Goal: Task Accomplishment & Management: Manage account settings

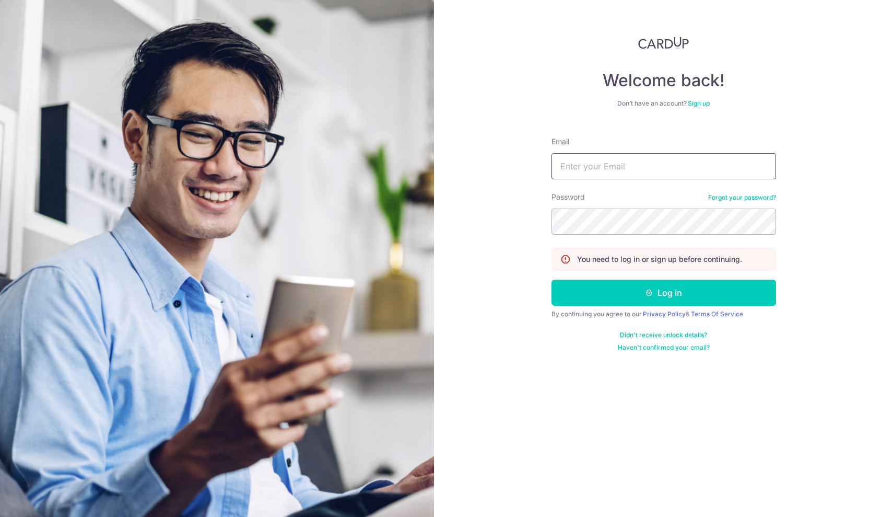
type input "drmenka@nutranourish.com"
click at [664, 293] on button "Log in" at bounding box center [664, 293] width 225 height 26
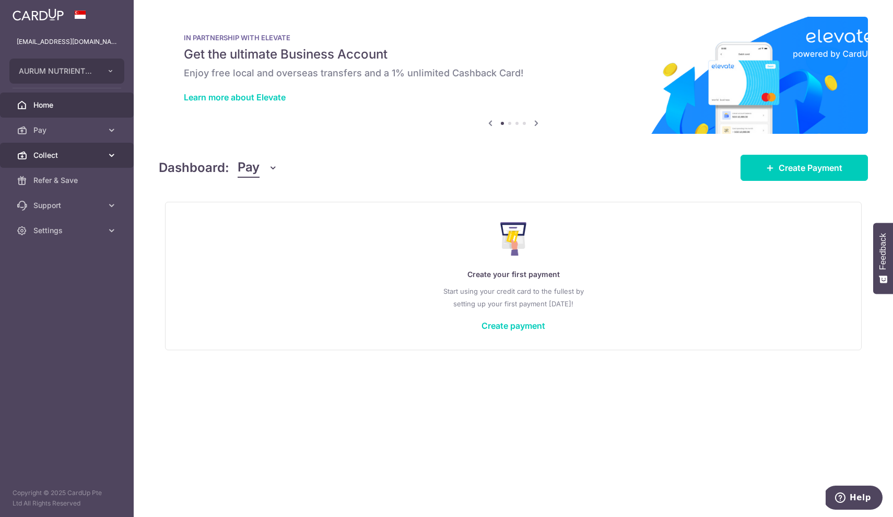
click at [59, 157] on span "Collect" at bounding box center [67, 155] width 69 height 10
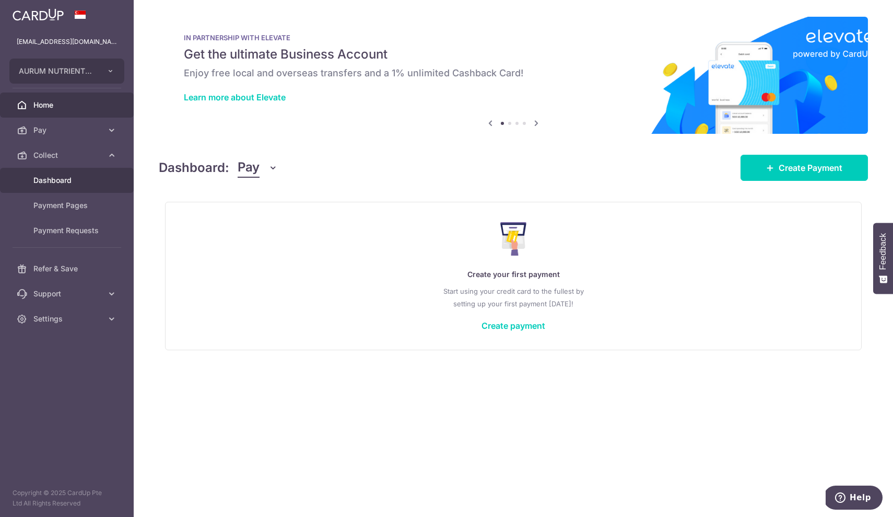
click at [57, 178] on span "Dashboard" at bounding box center [67, 180] width 69 height 10
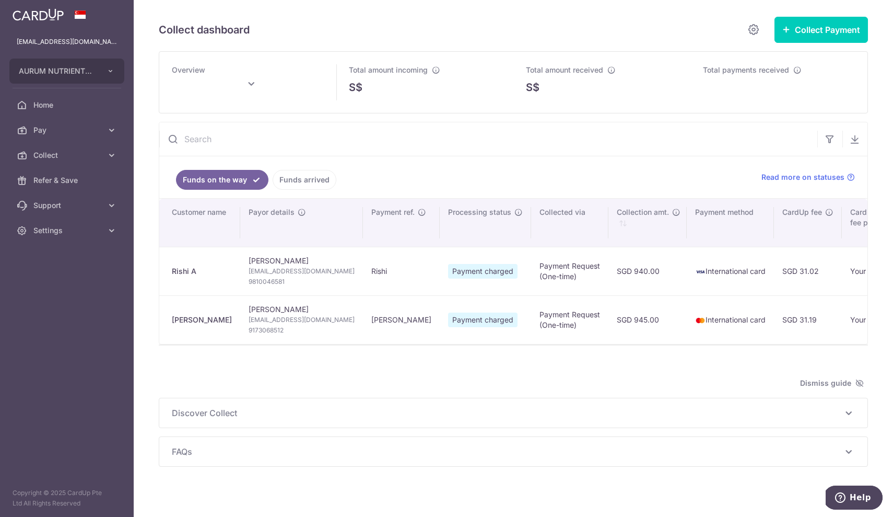
type input "October 2025"
click at [800, 176] on span "Read more on statuses" at bounding box center [803, 177] width 83 height 10
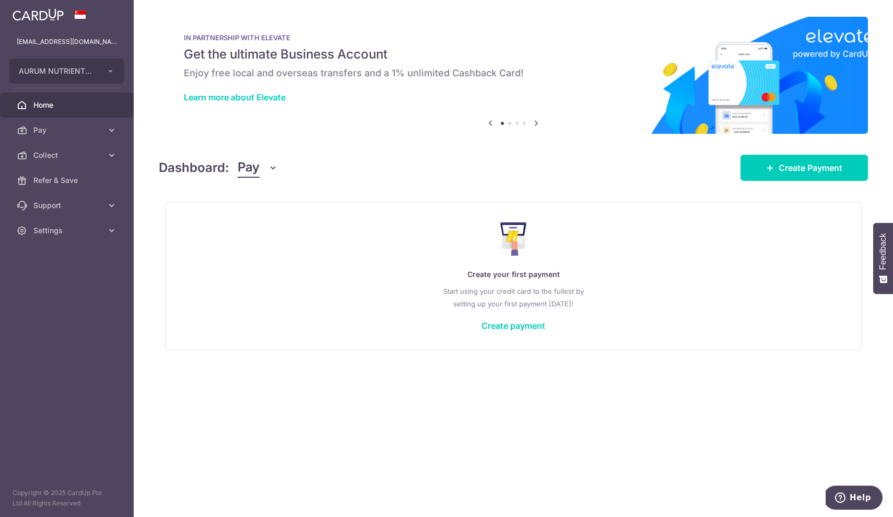
click at [56, 107] on span "Home" at bounding box center [67, 105] width 69 height 10
click at [51, 230] on span "Settings" at bounding box center [67, 230] width 69 height 10
click at [46, 277] on span "Logout" at bounding box center [67, 280] width 69 height 10
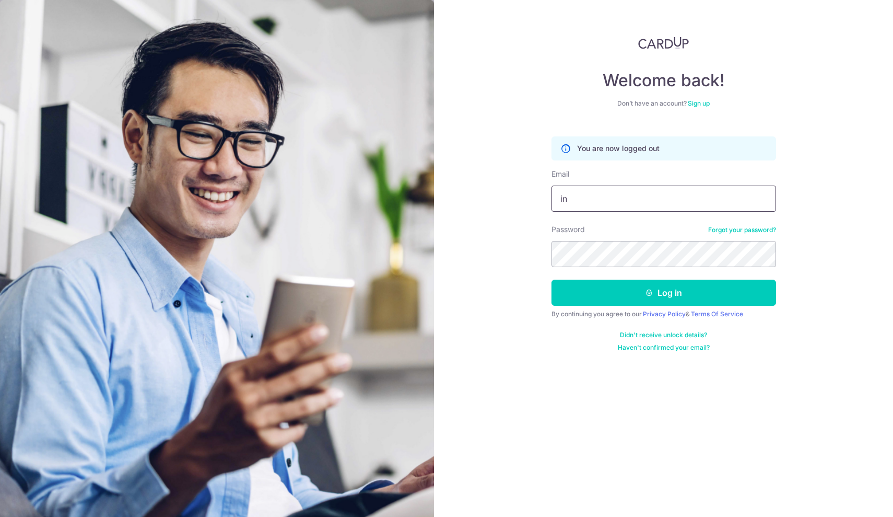
type input "info@nutranourish.com"
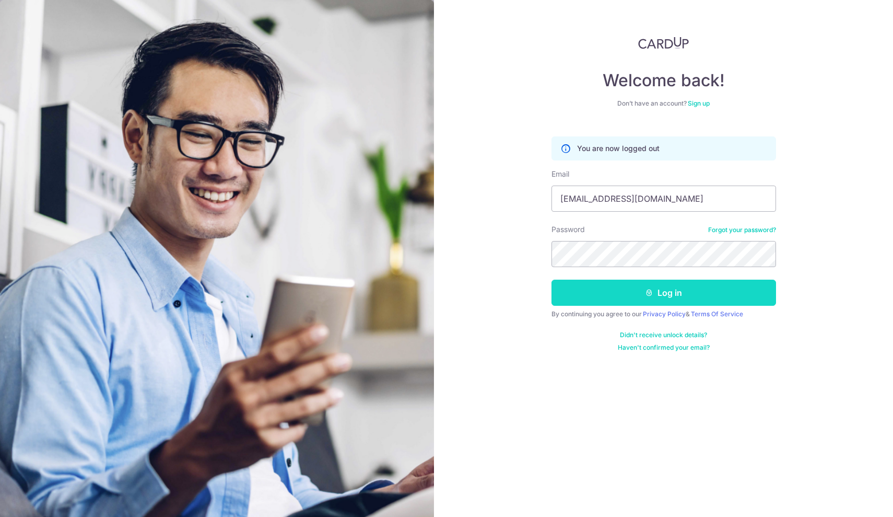
click at [652, 294] on icon "submit" at bounding box center [649, 292] width 8 height 8
